Goal: Information Seeking & Learning: Learn about a topic

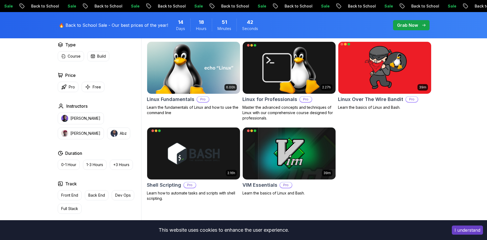
scroll to position [161, 0]
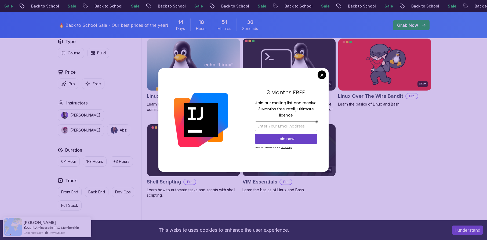
click at [323, 74] on body "Sale Back to School Sale Back to School Sale Back to School Sale Back to School…" at bounding box center [243, 184] width 487 height 690
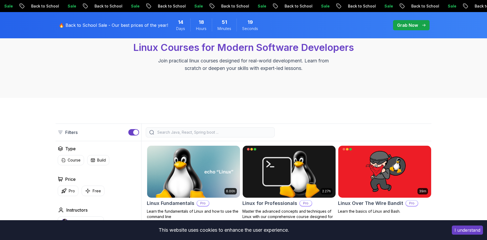
scroll to position [0, 0]
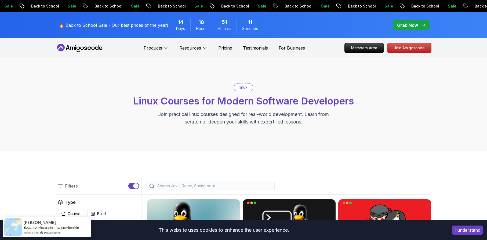
click at [407, 26] on p "Grab Now" at bounding box center [407, 25] width 21 height 6
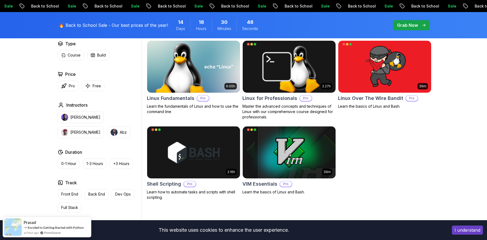
scroll to position [161, 0]
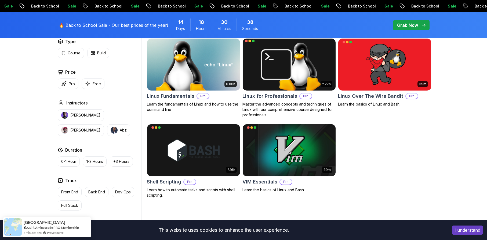
click at [324, 75] on body "Sale Back to School Sale Back to School Sale Back to School Sale Back to School…" at bounding box center [243, 184] width 487 height 690
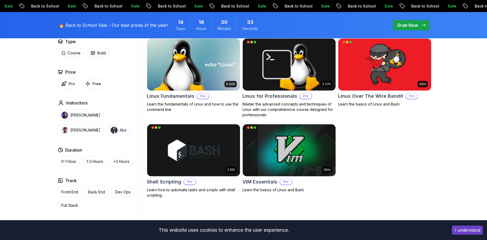
click at [178, 93] on h2 "Linux Fundamentals" at bounding box center [170, 97] width 47 height 8
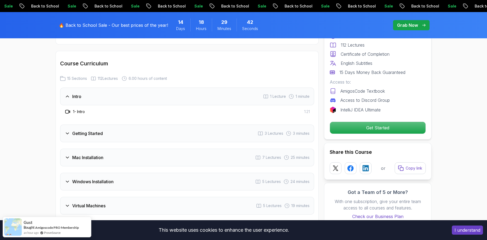
scroll to position [697, 0]
click at [94, 131] on div "Getting Started 3 Lectures 3 minutes" at bounding box center [187, 133] width 254 height 18
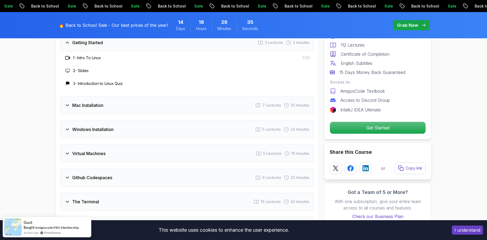
scroll to position [778, 0]
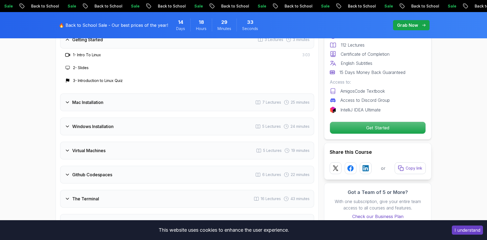
click at [94, 148] on h3 "Virtual Machines" at bounding box center [88, 151] width 33 height 6
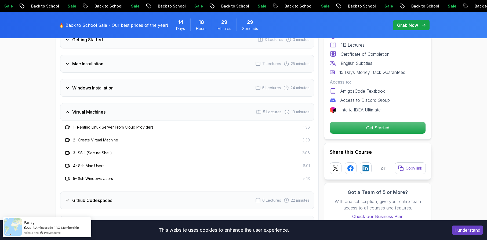
click at [103, 138] on h3 "2 - Create Virtual Machine" at bounding box center [95, 140] width 45 height 5
click at [95, 150] on h3 "3 - SSH (Secure Shell)" at bounding box center [92, 152] width 39 height 5
click at [90, 163] on h3 "4 - Ssh Mac Users" at bounding box center [88, 165] width 31 height 5
click at [92, 176] on h3 "5 - Ssh Windows Users" at bounding box center [93, 178] width 40 height 5
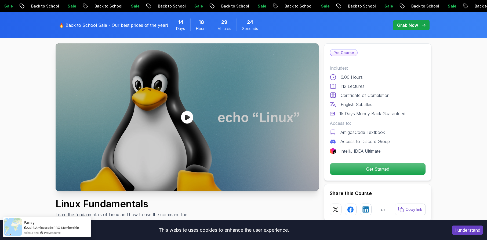
scroll to position [27, 0]
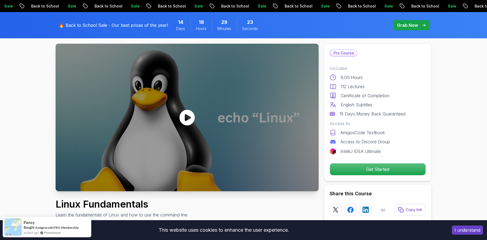
click at [204, 122] on div at bounding box center [187, 118] width 263 height 148
